Goal: Information Seeking & Learning: Learn about a topic

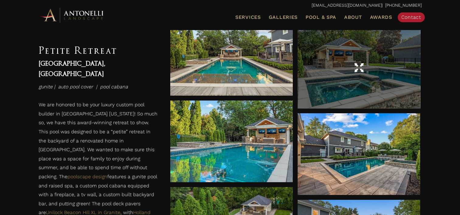
click at [370, 64] on div at bounding box center [359, 67] width 123 height 17
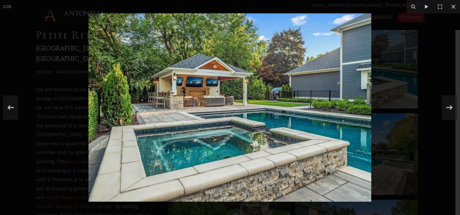
click at [208, 86] on img at bounding box center [230, 107] width 283 height 189
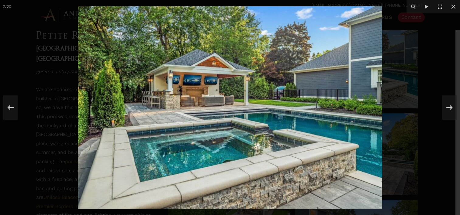
click at [208, 86] on img at bounding box center [230, 107] width 304 height 203
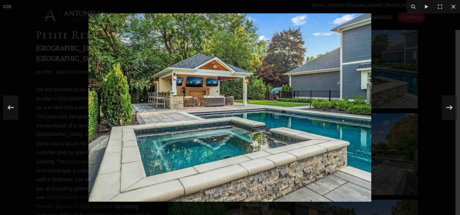
click at [208, 86] on img at bounding box center [230, 107] width 283 height 189
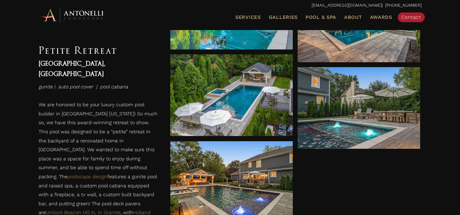
scroll to position [451, 0]
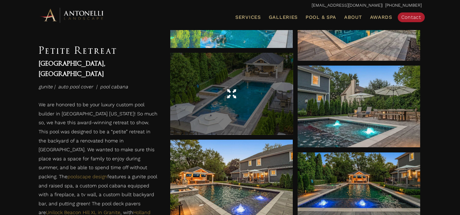
click at [263, 103] on div at bounding box center [231, 94] width 123 height 82
